Goal: Information Seeking & Learning: Compare options

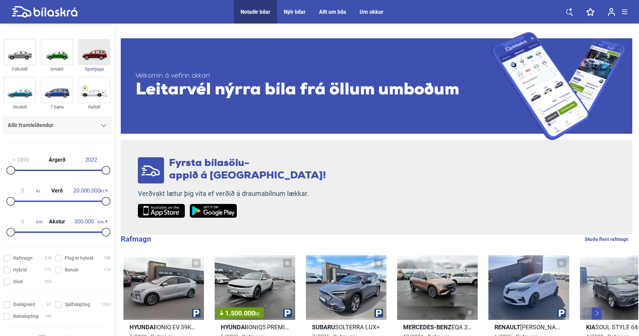
click at [94, 56] on img at bounding box center [94, 52] width 31 height 25
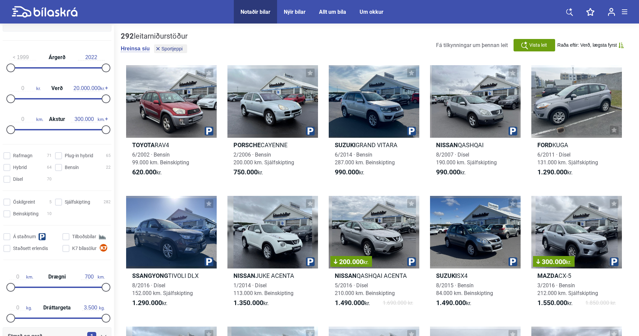
scroll to position [101, 0]
drag, startPoint x: 11, startPoint y: 72, endPoint x: 82, endPoint y: 73, distance: 71.1
click at [82, 73] on div at bounding box center [85, 69] width 9 height 9
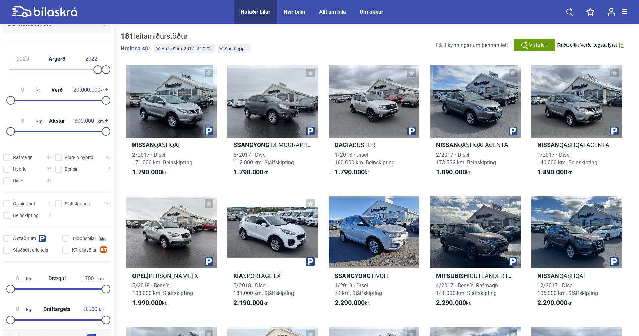
drag, startPoint x: 84, startPoint y: 70, endPoint x: 97, endPoint y: 69, distance: 12.8
click at [97, 69] on div at bounding box center [97, 69] width 9 height 9
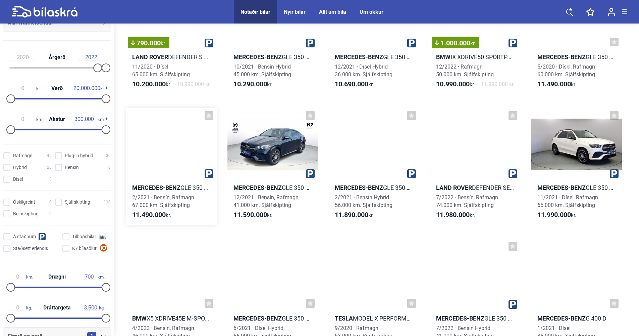
scroll to position [2483, 0]
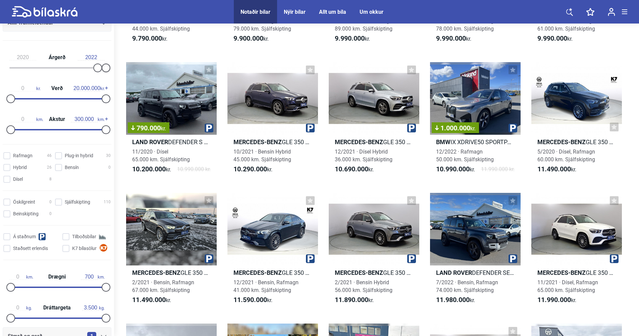
drag, startPoint x: 104, startPoint y: 66, endPoint x: 125, endPoint y: 68, distance: 20.9
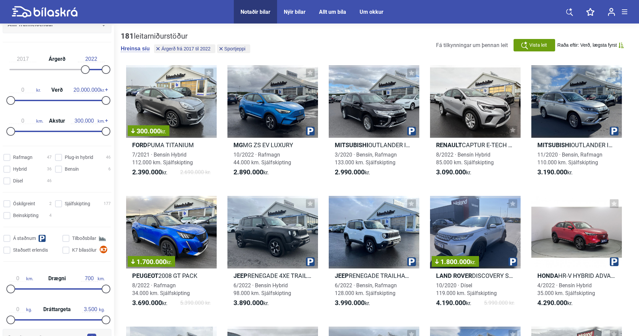
type input "1999"
